Goal: Transaction & Acquisition: Purchase product/service

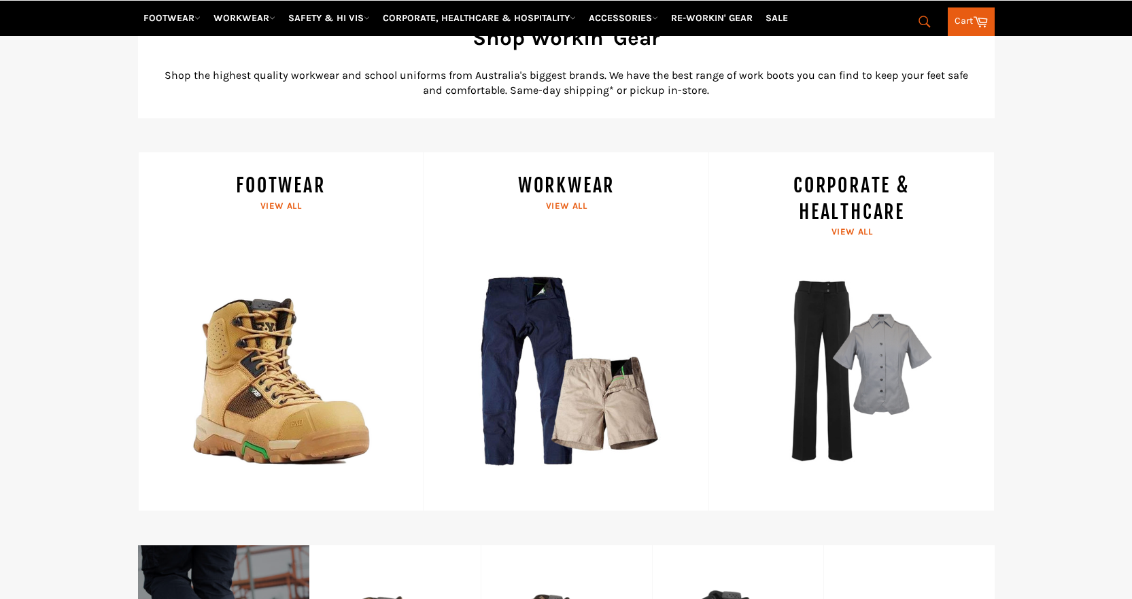
scroll to position [612, 0]
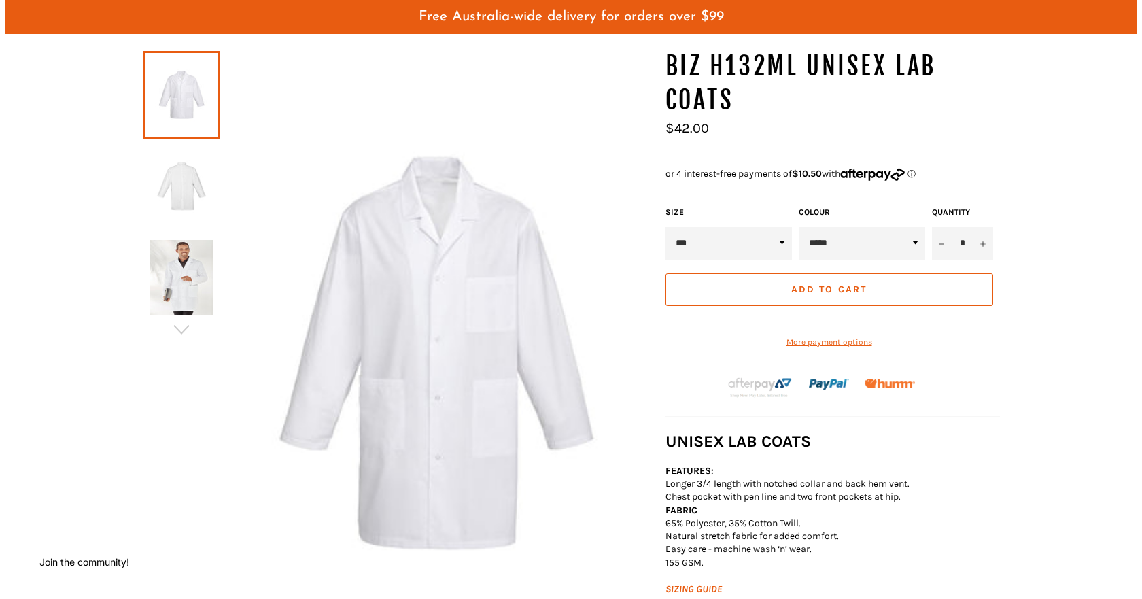
scroll to position [136, 0]
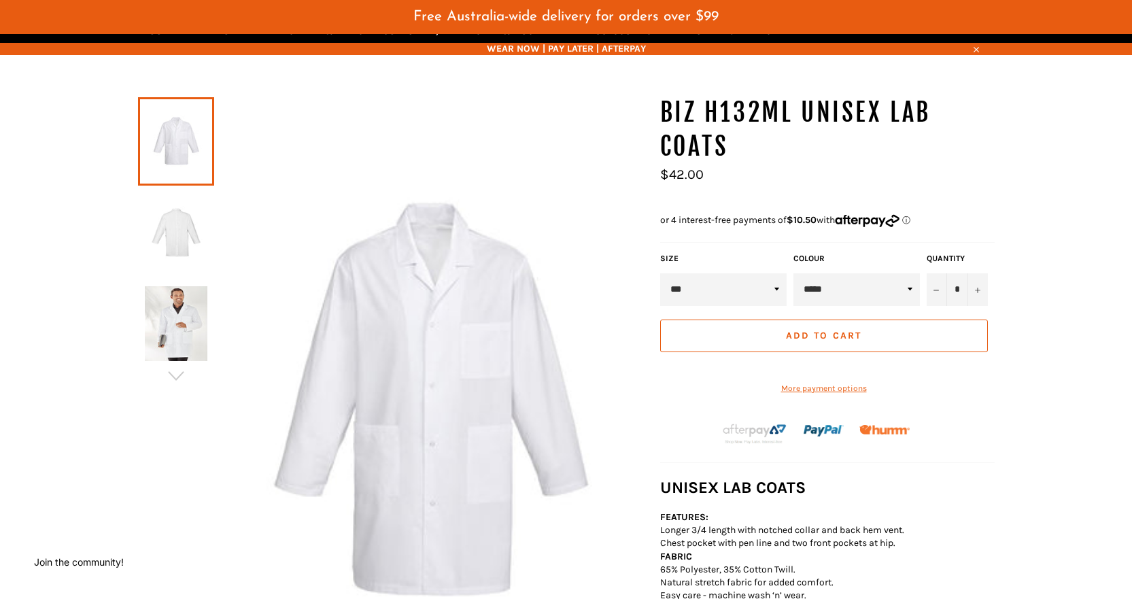
click at [767, 273] on select "*** *** *** *** *** *** *** ***" at bounding box center [723, 289] width 126 height 33
click at [513, 189] on img at bounding box center [430, 402] width 432 height 612
